Goal: Task Accomplishment & Management: Complete application form

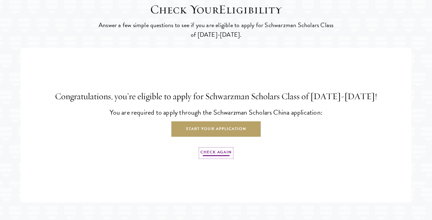
click at [218, 157] on link "Check Again" at bounding box center [215, 153] width 31 height 8
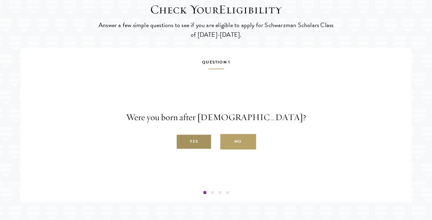
click at [194, 150] on label "Yes" at bounding box center [194, 141] width 36 height 15
click at [182, 141] on input "Yes" at bounding box center [179, 138] width 6 height 6
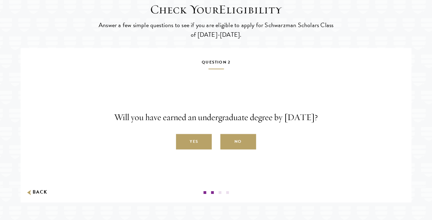
click at [195, 150] on label "Yes" at bounding box center [194, 141] width 36 height 15
click at [182, 141] on input "Yes" at bounding box center [179, 138] width 6 height 6
click at [0, 0] on label "Yes" at bounding box center [0, 0] width 0 height 0
click at [0, 0] on input "Yes" at bounding box center [0, 0] width 0 height 0
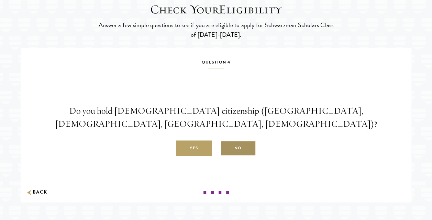
click at [244, 156] on label "No" at bounding box center [238, 148] width 36 height 15
click at [226, 148] on input "No" at bounding box center [223, 145] width 6 height 6
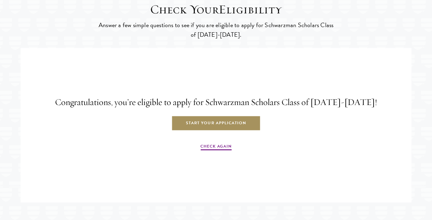
click at [229, 131] on link "Start Your Application" at bounding box center [215, 123] width 89 height 15
